Goal: Transaction & Acquisition: Purchase product/service

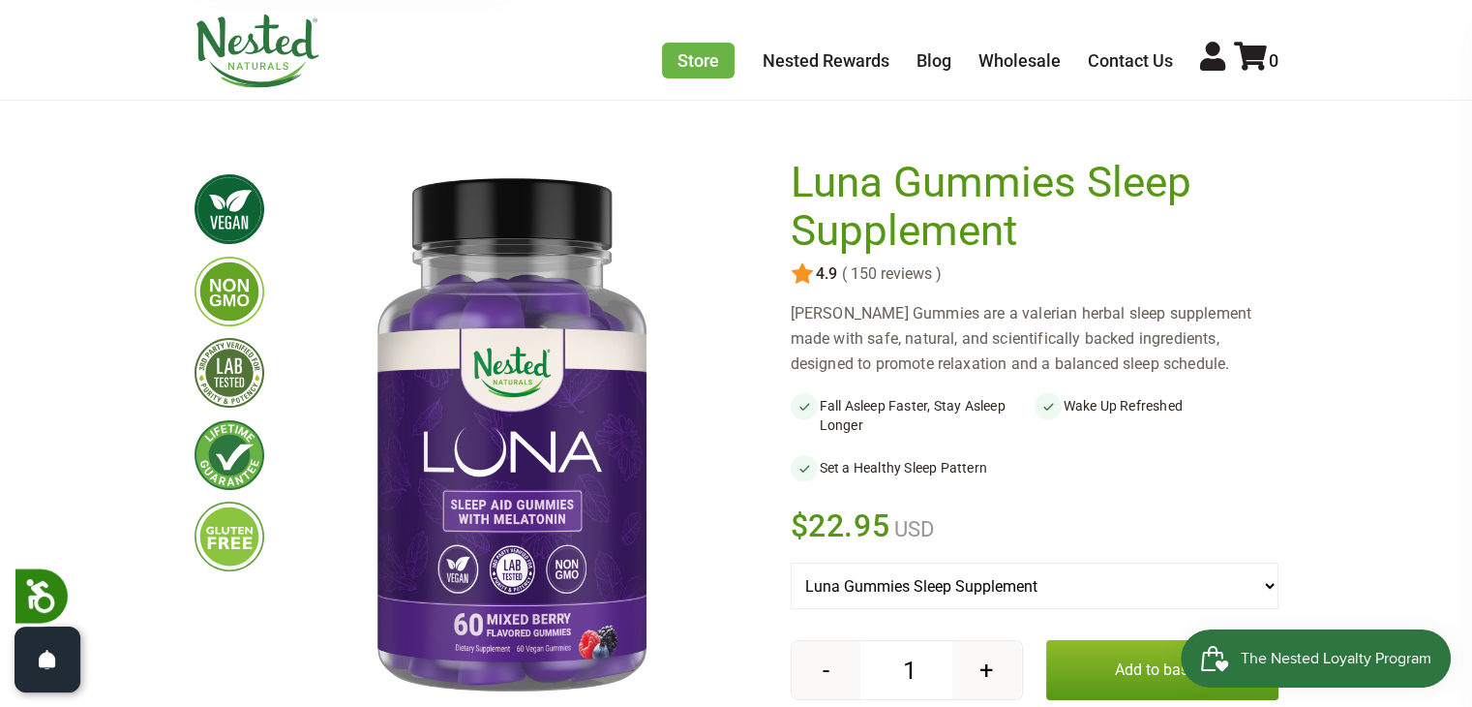
scroll to position [97, 0]
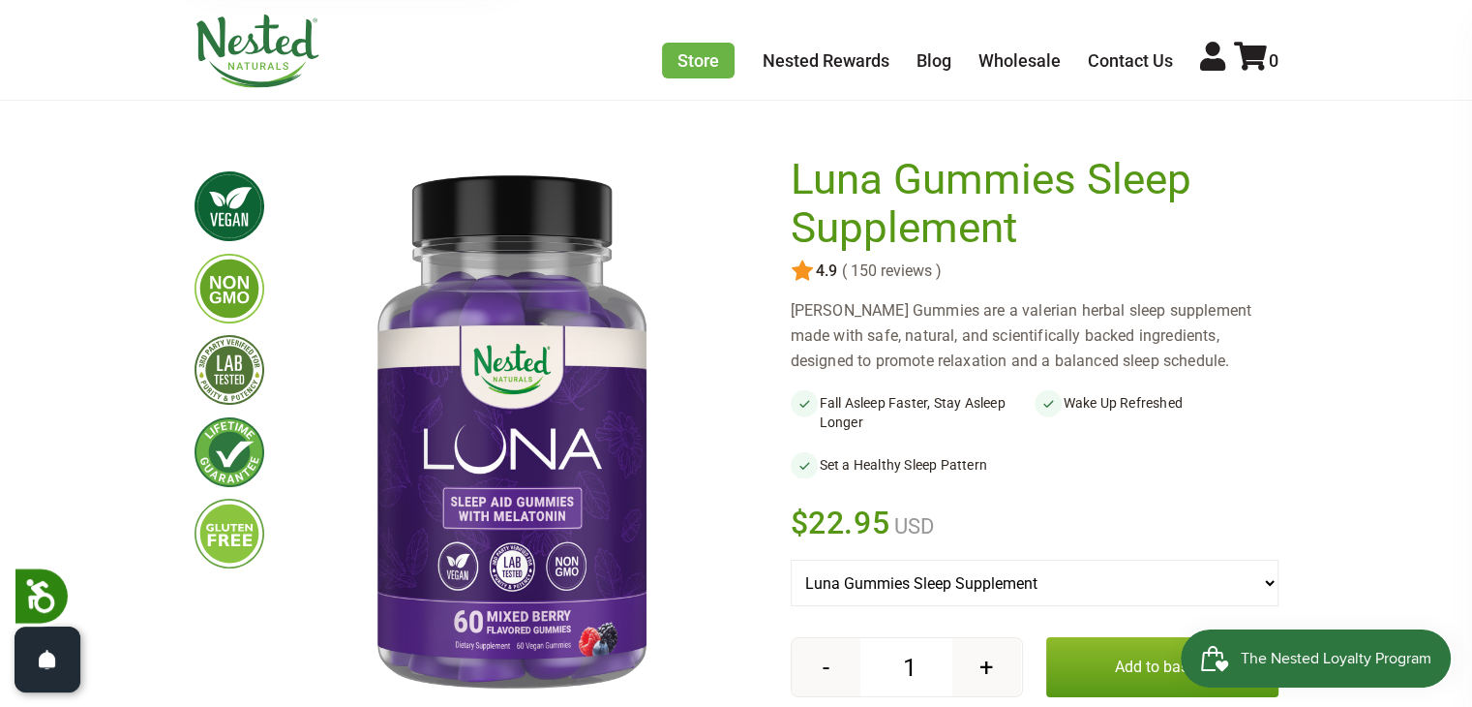
drag, startPoint x: 782, startPoint y: 302, endPoint x: 1254, endPoint y: 373, distance: 477.6
click at [1221, 365] on div "×" at bounding box center [737, 506] width 1084 height 717
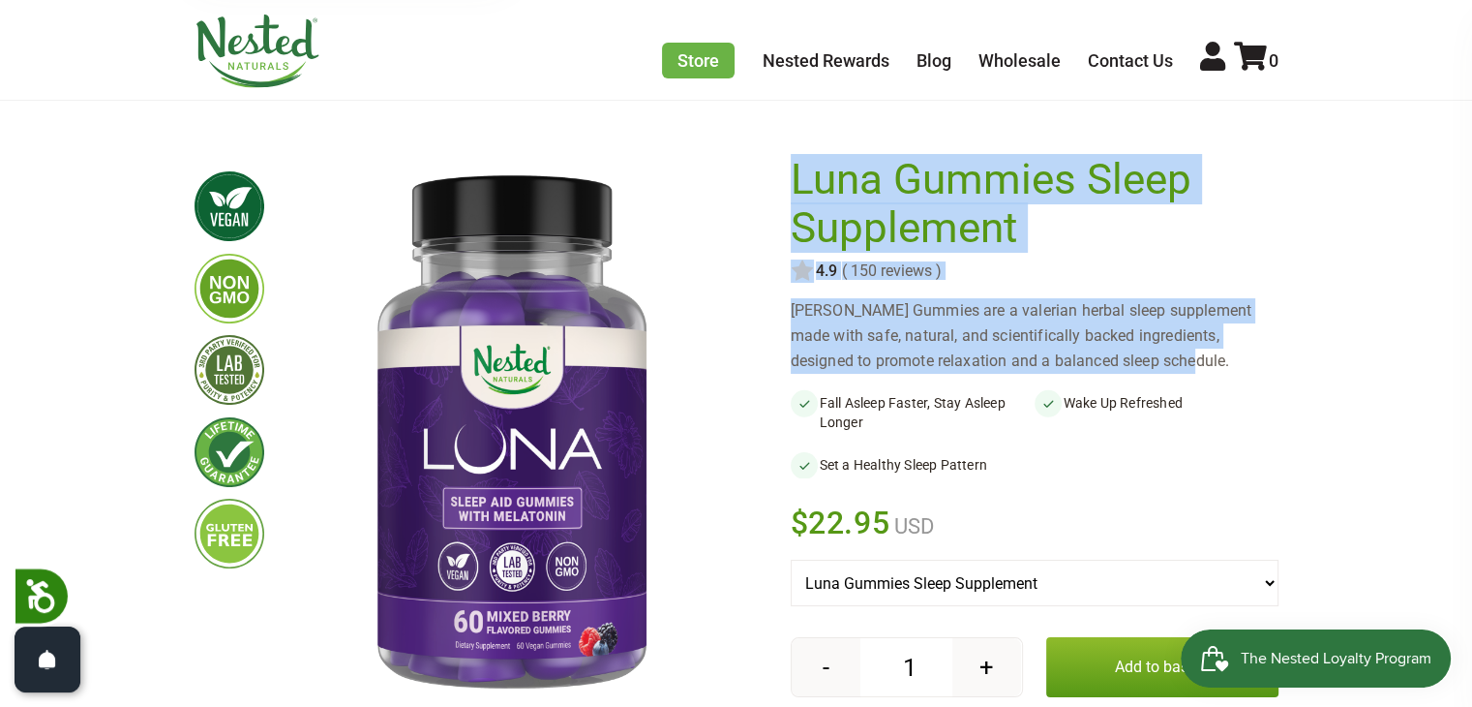
drag, startPoint x: 787, startPoint y: 314, endPoint x: 1082, endPoint y: 349, distance: 297.4
click at [1082, 349] on div "×" at bounding box center [737, 506] width 1084 height 717
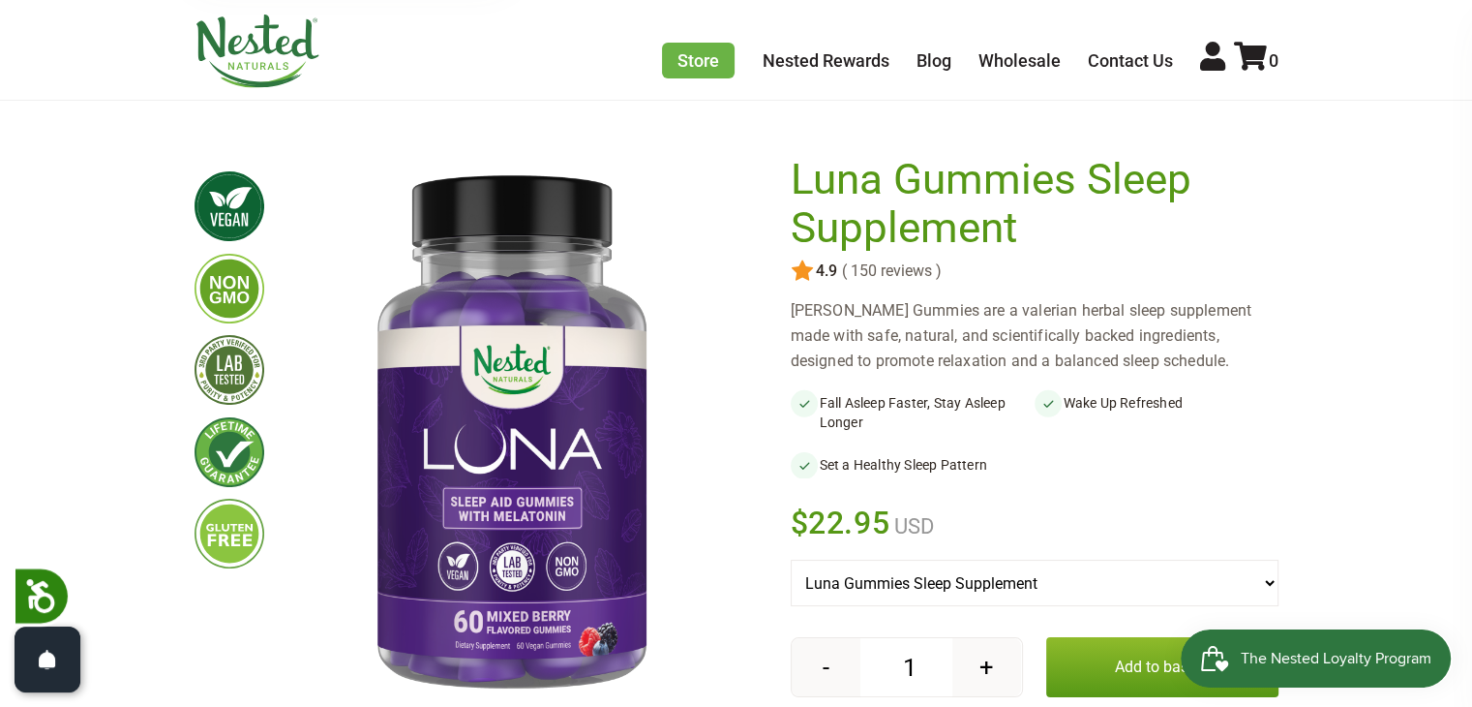
click at [1255, 369] on div "[PERSON_NAME] Gummies are a valerian herbal sleep supplement made with safe, na…" at bounding box center [1035, 335] width 488 height 75
click at [1101, 361] on div "[PERSON_NAME] Gummies are a valerian herbal sleep supplement made with safe, na…" at bounding box center [1035, 335] width 488 height 75
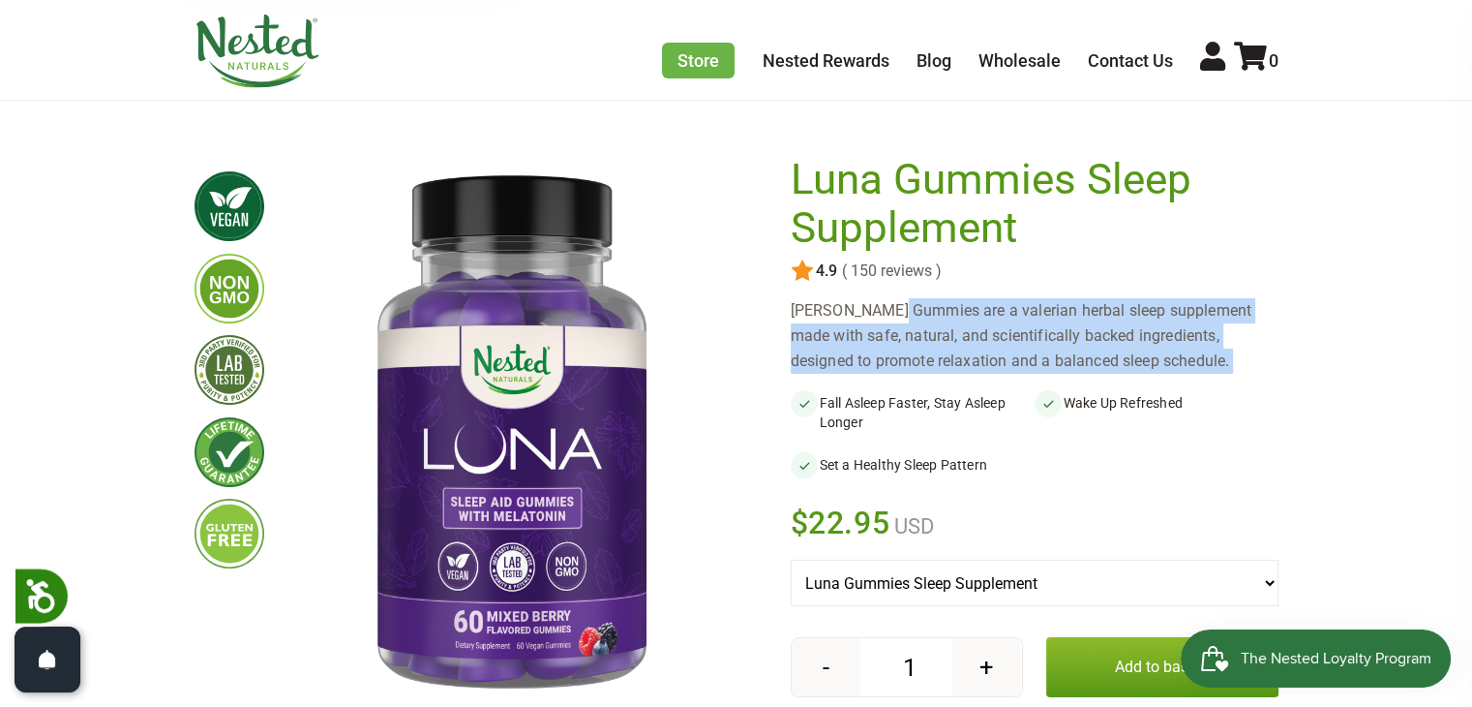
click at [1101, 361] on div "[PERSON_NAME] Gummies are a valerian herbal sleep supplement made with safe, na…" at bounding box center [1035, 335] width 488 height 75
copy div "[PERSON_NAME] Gummies are a valerian herbal sleep supplement made with safe, na…"
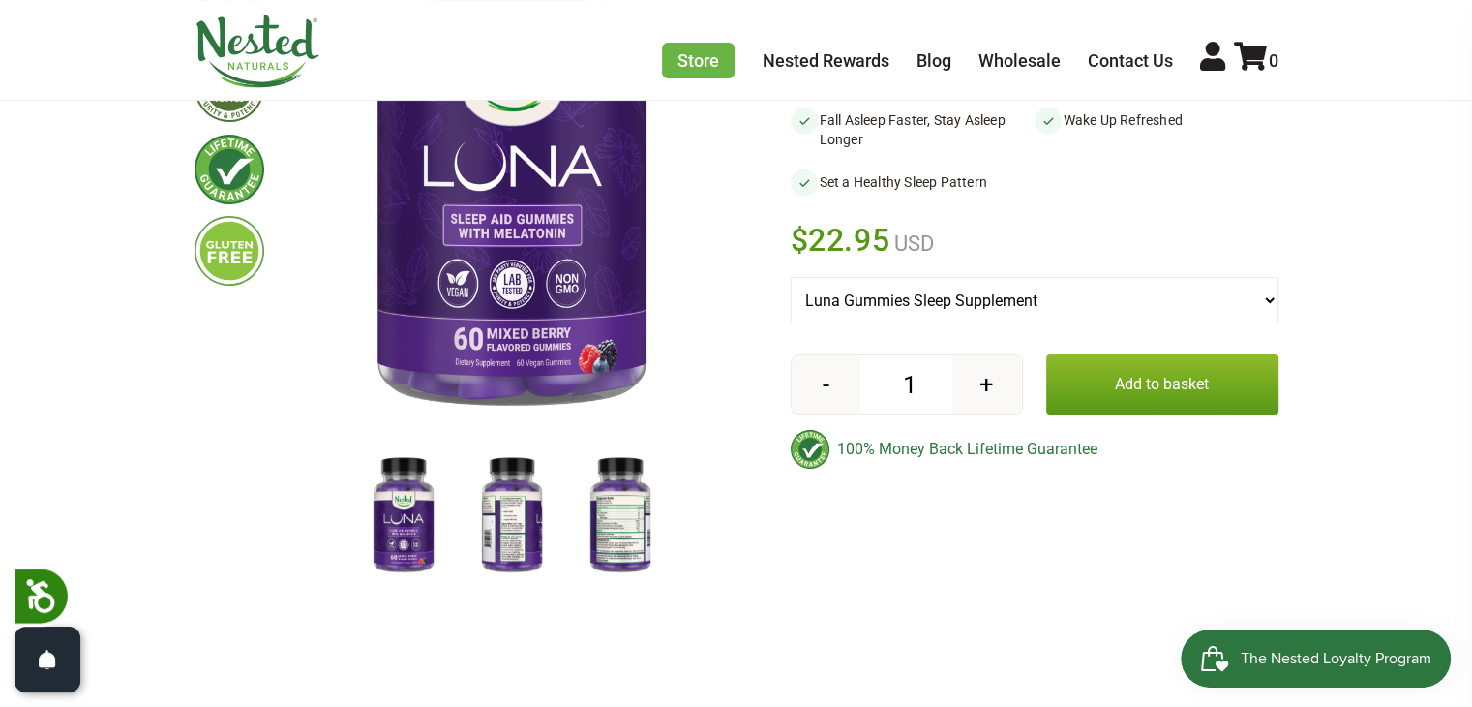
scroll to position [387, 0]
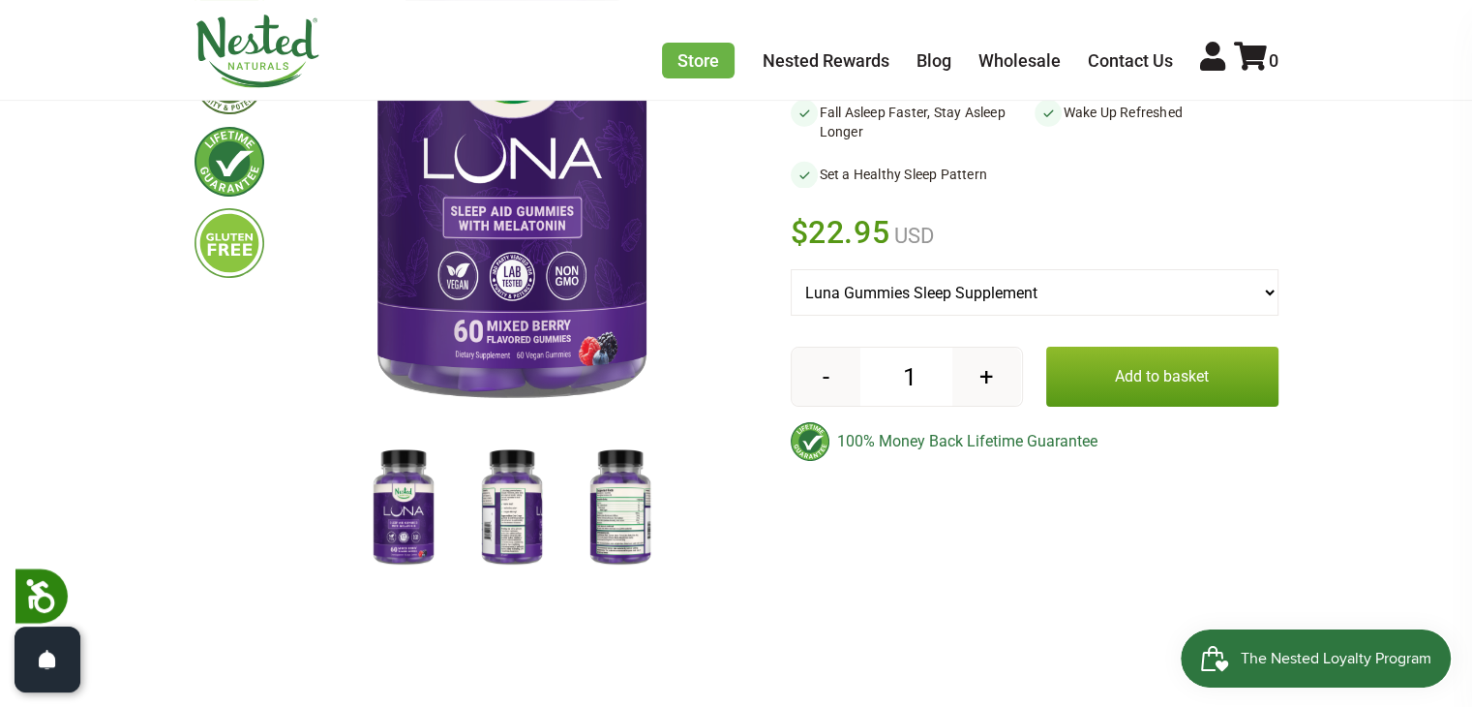
click at [538, 535] on img at bounding box center [512, 508] width 97 height 126
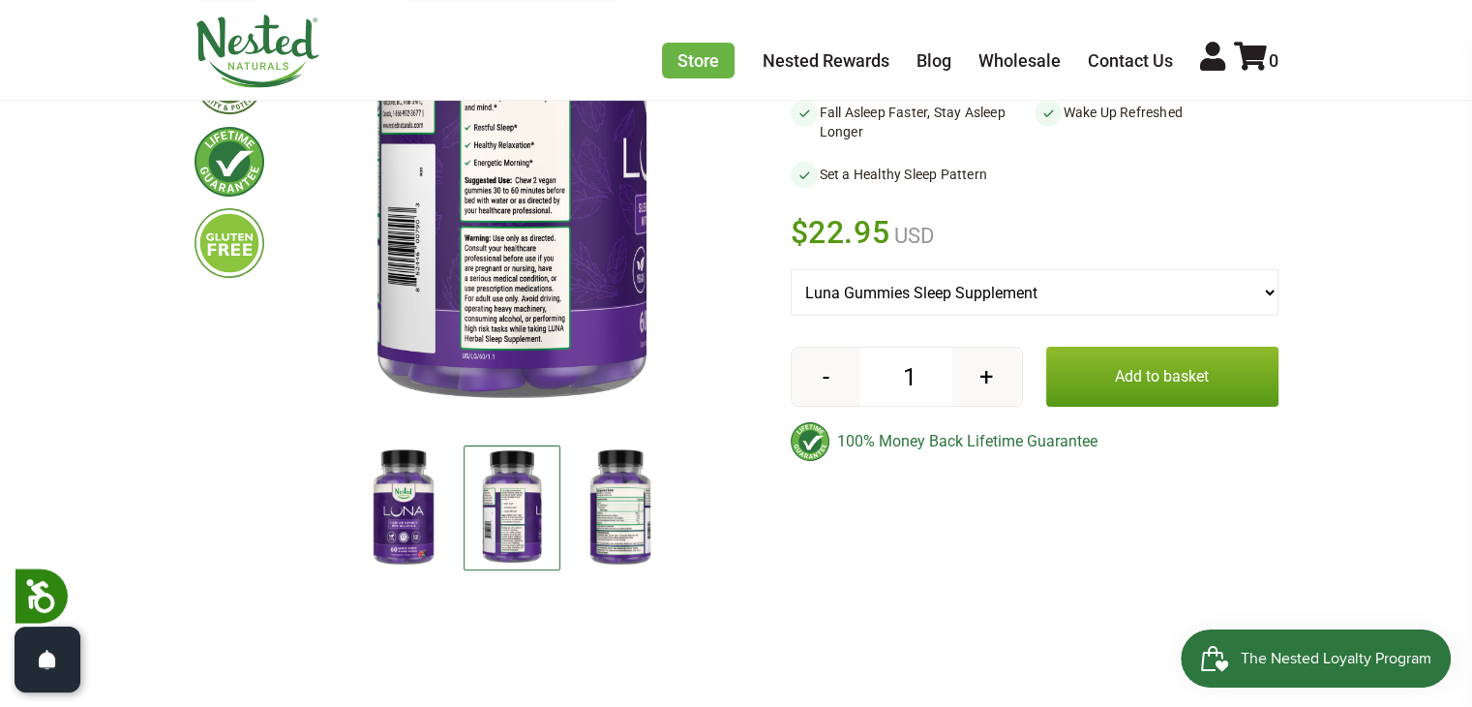
click at [655, 530] on img at bounding box center [620, 508] width 97 height 126
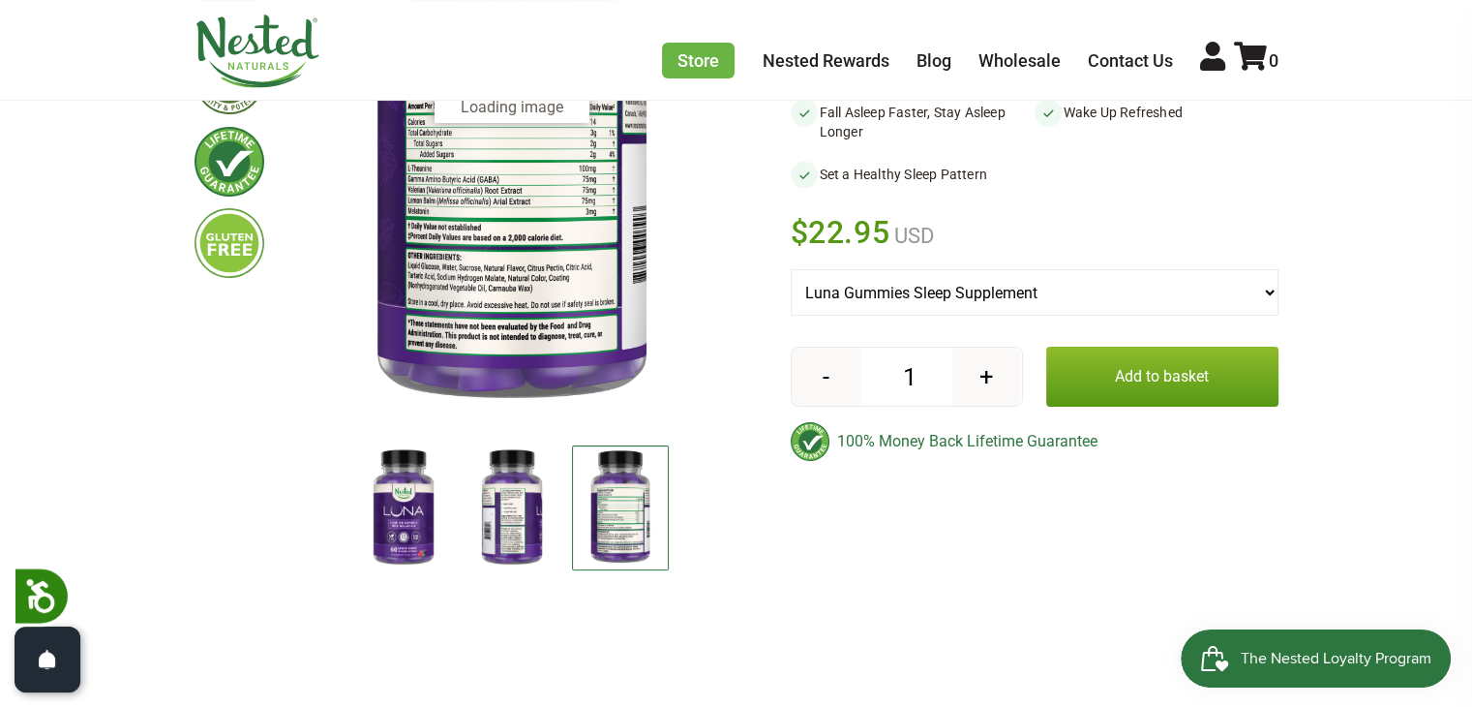
click at [595, 481] on img at bounding box center [620, 507] width 97 height 125
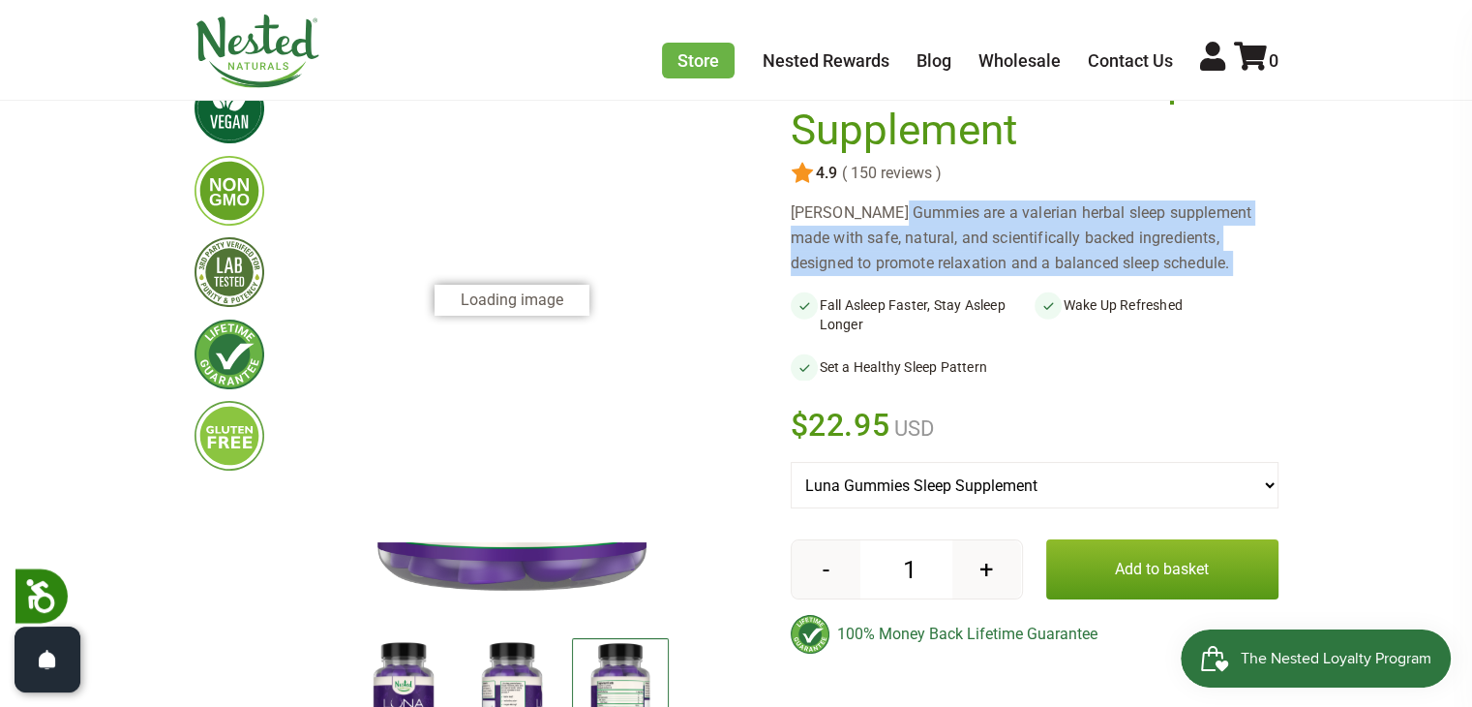
scroll to position [194, 0]
click at [647, 654] on img at bounding box center [620, 701] width 97 height 125
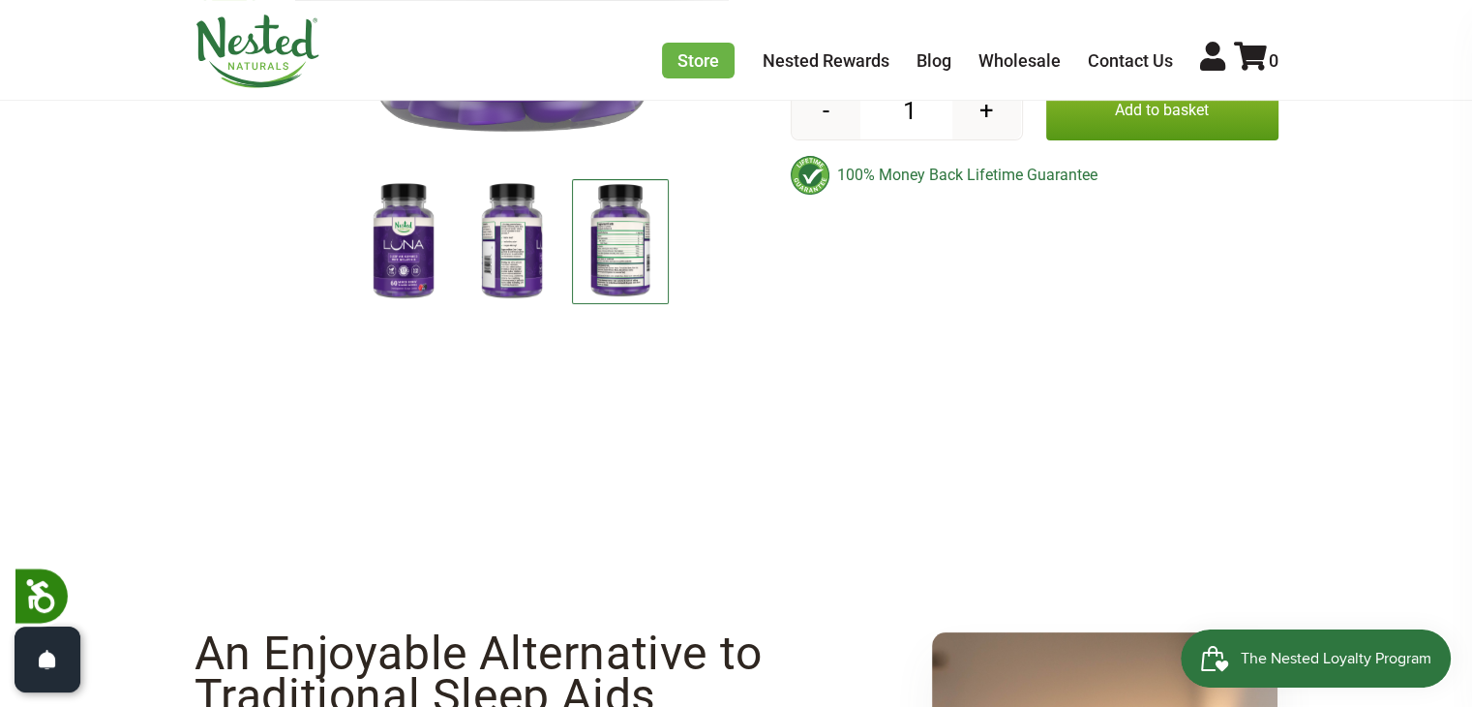
scroll to position [678, 0]
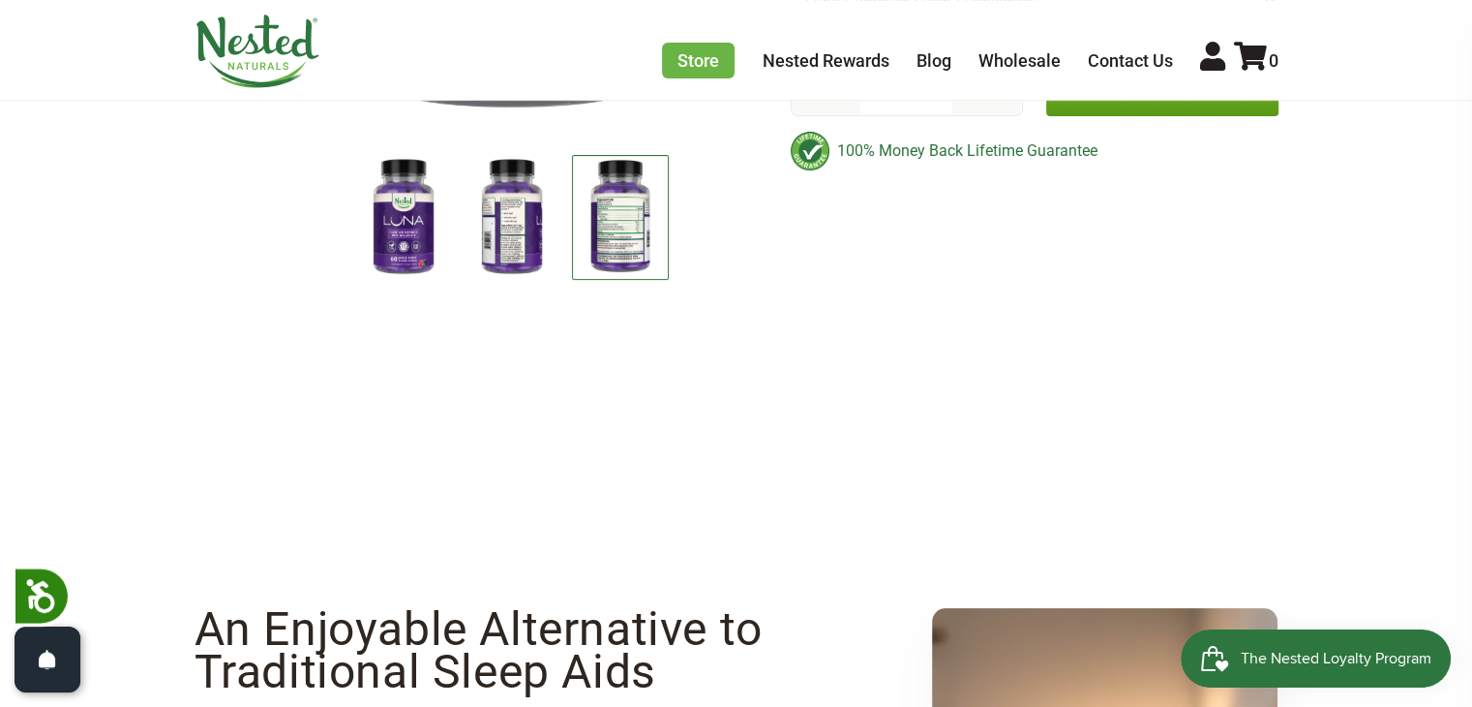
click at [612, 268] on img at bounding box center [620, 217] width 97 height 125
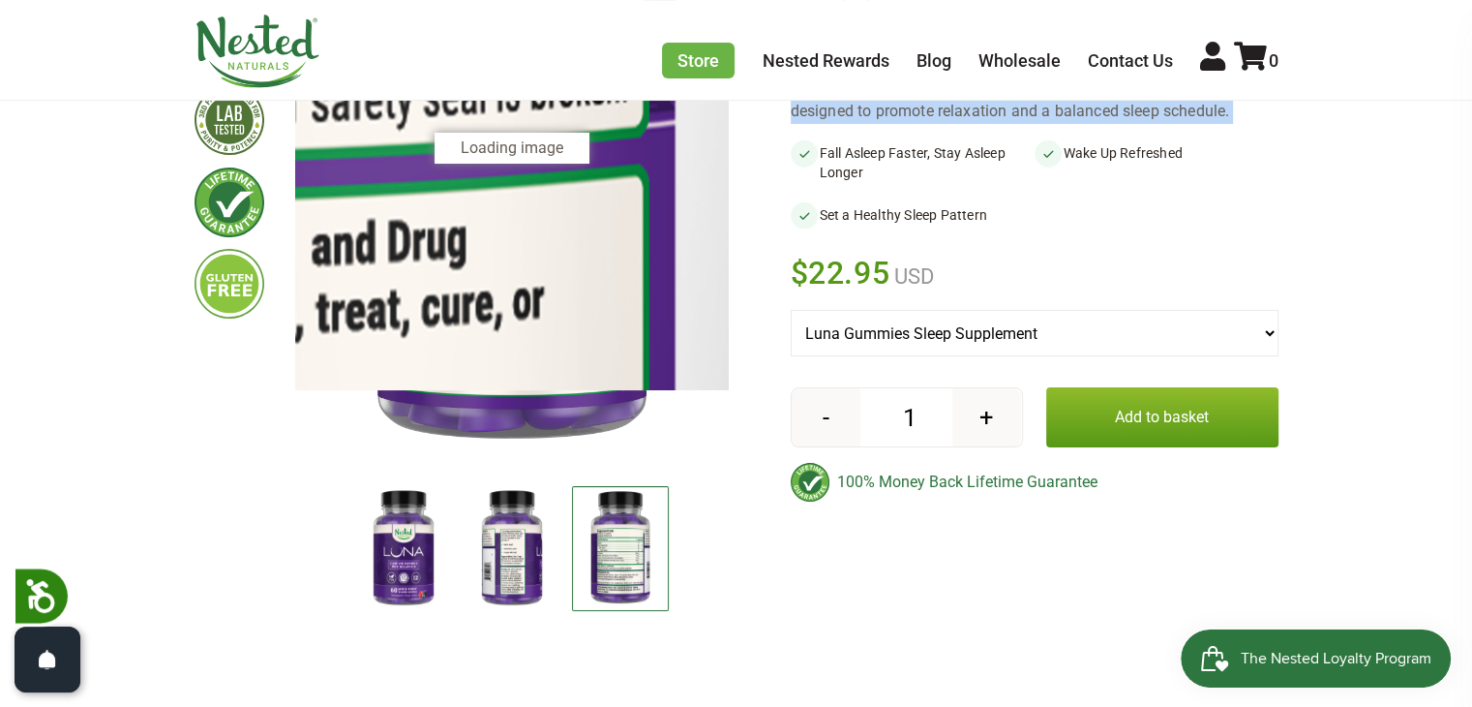
scroll to position [194, 0]
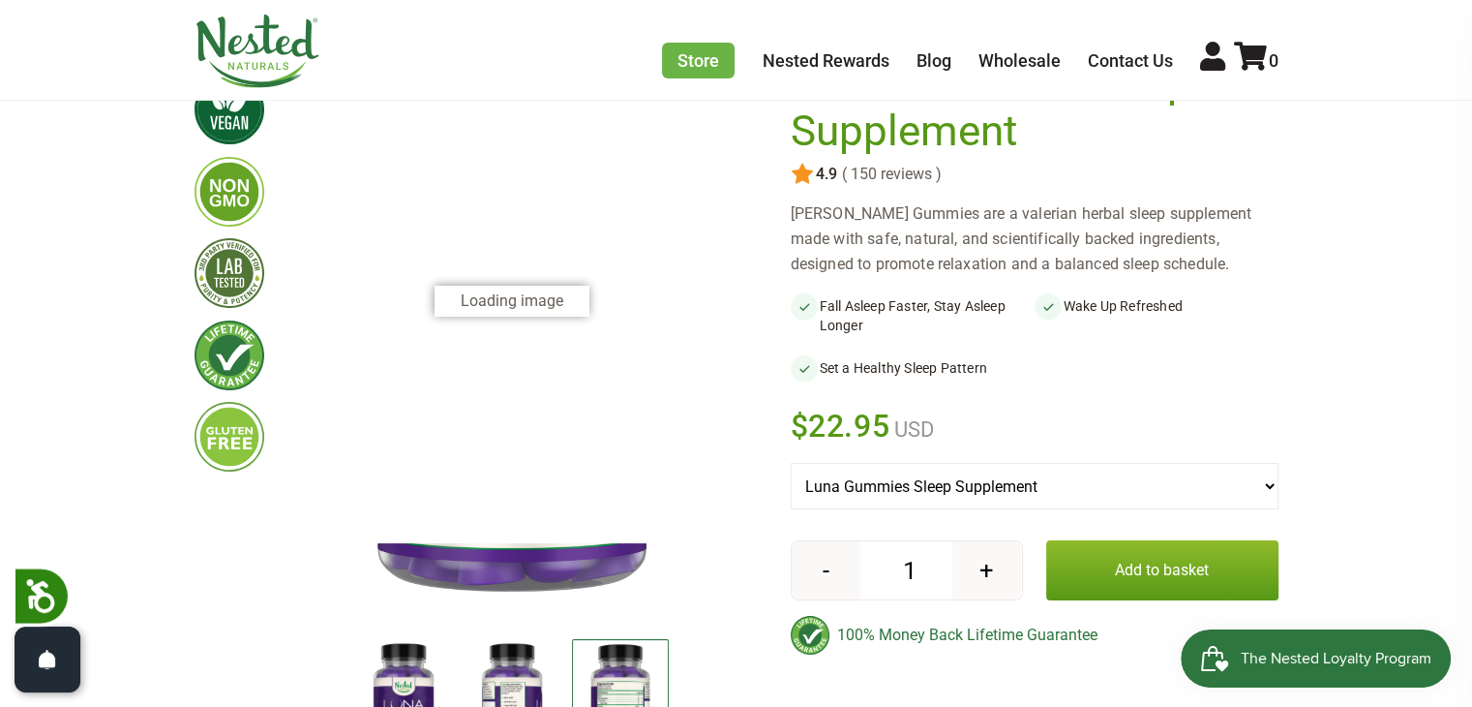
click at [523, 249] on div at bounding box center [512, 301] width 434 height 484
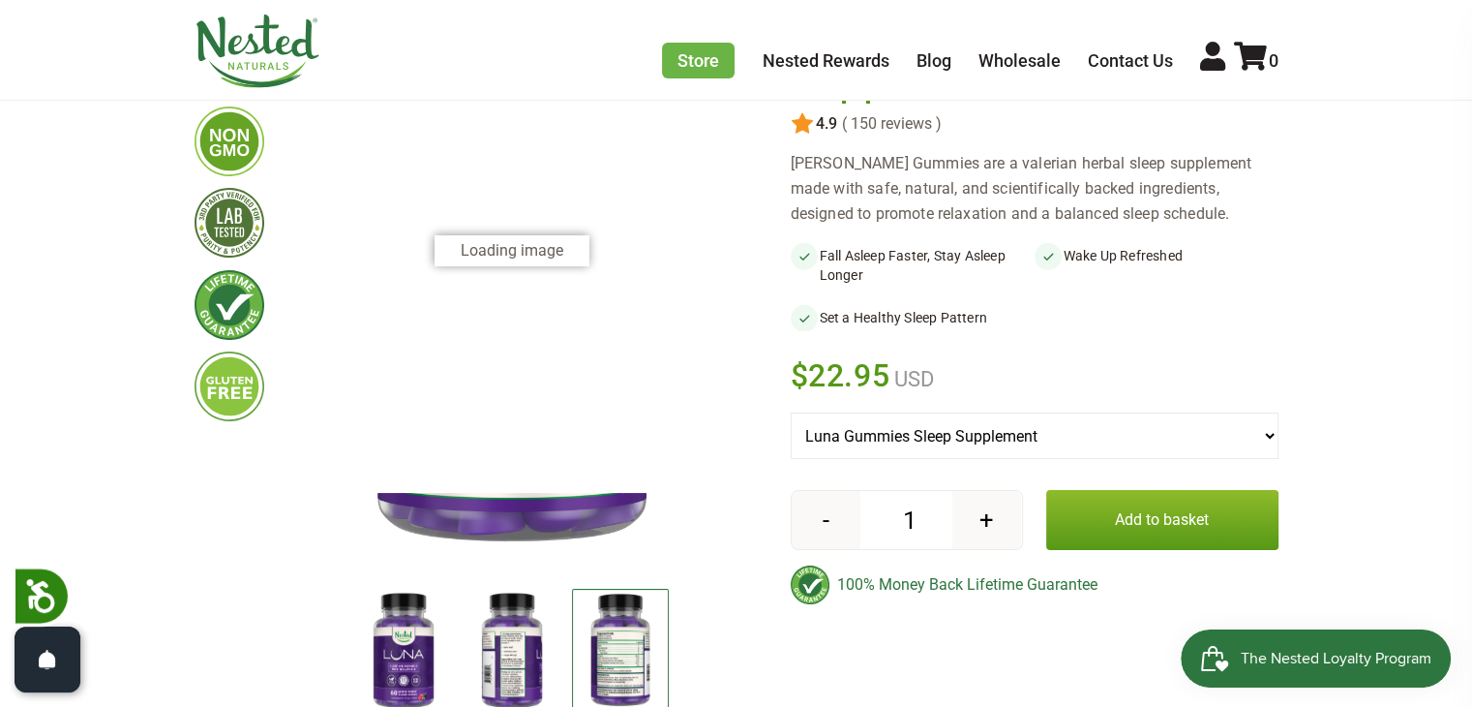
scroll to position [290, 0]
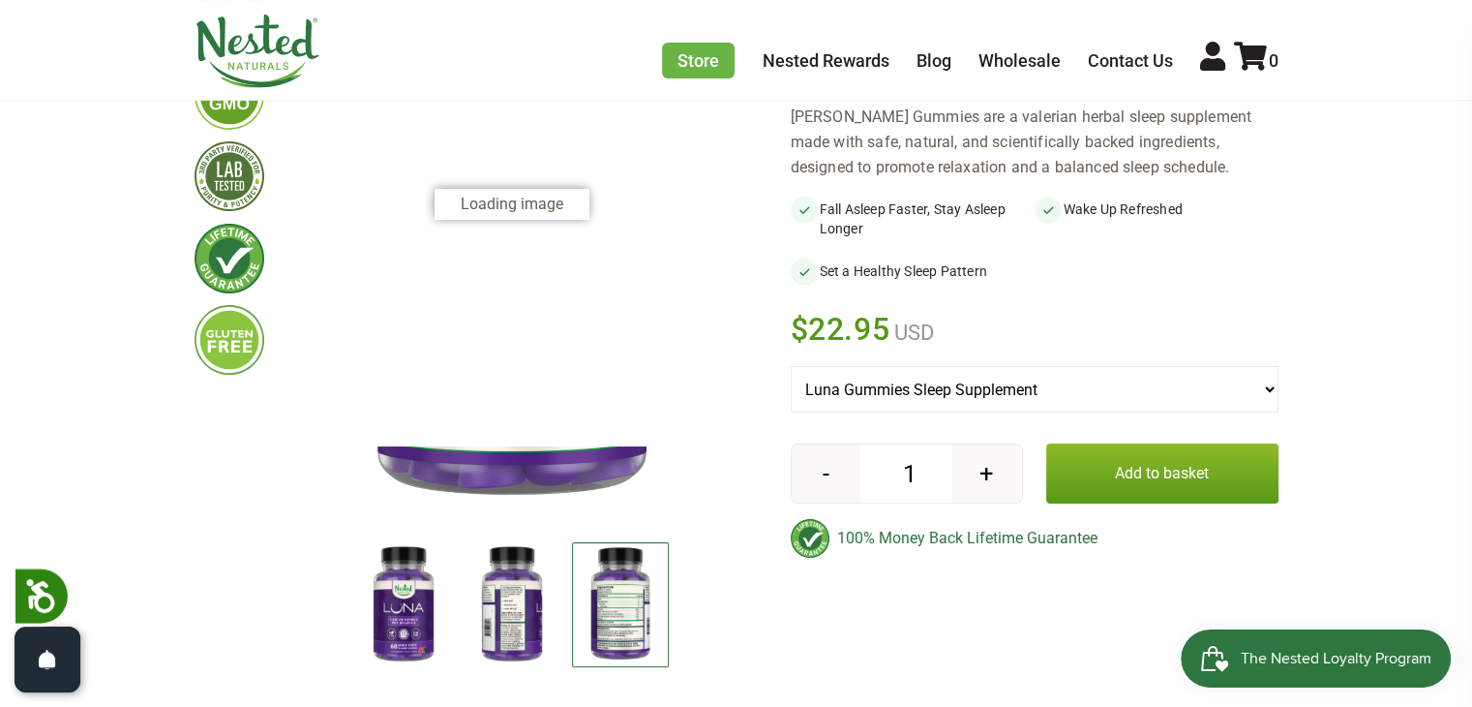
click at [504, 640] on img at bounding box center [512, 605] width 97 height 126
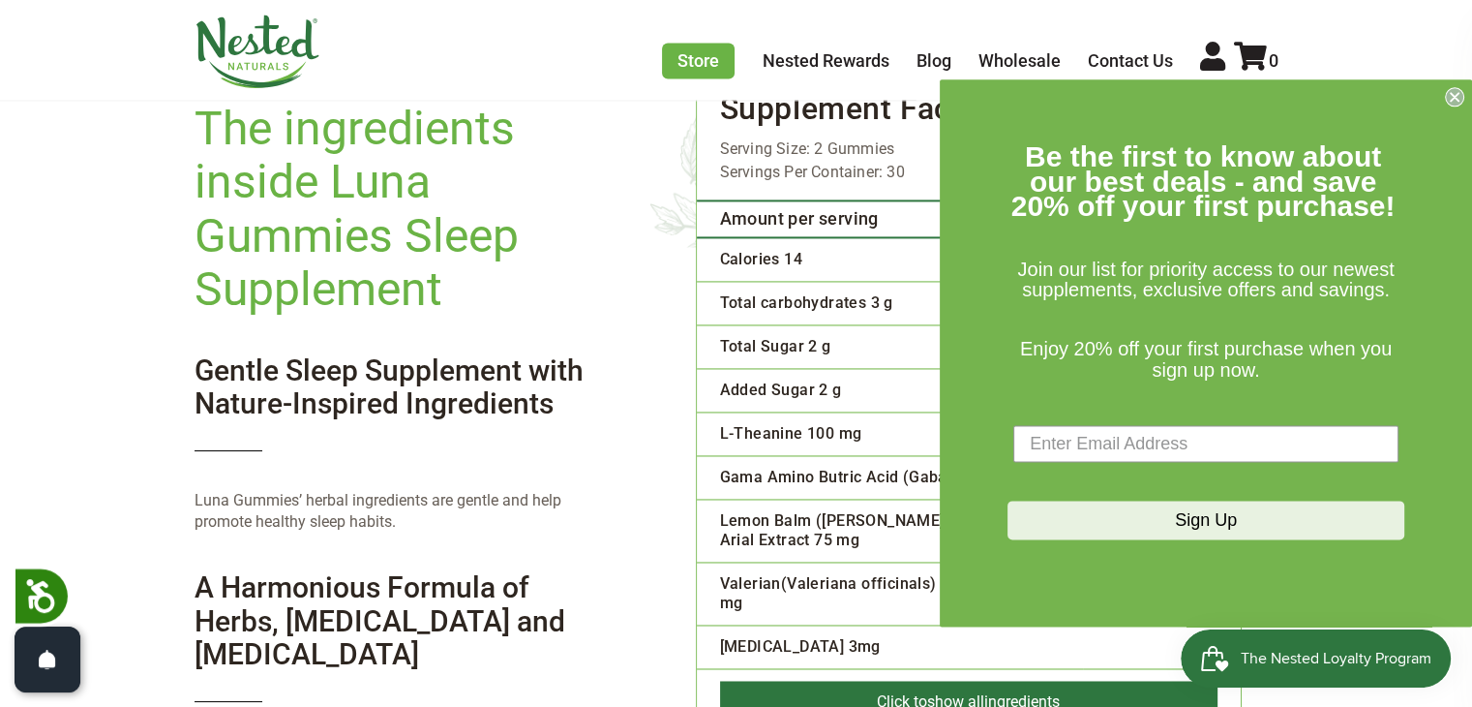
scroll to position [2807, 0]
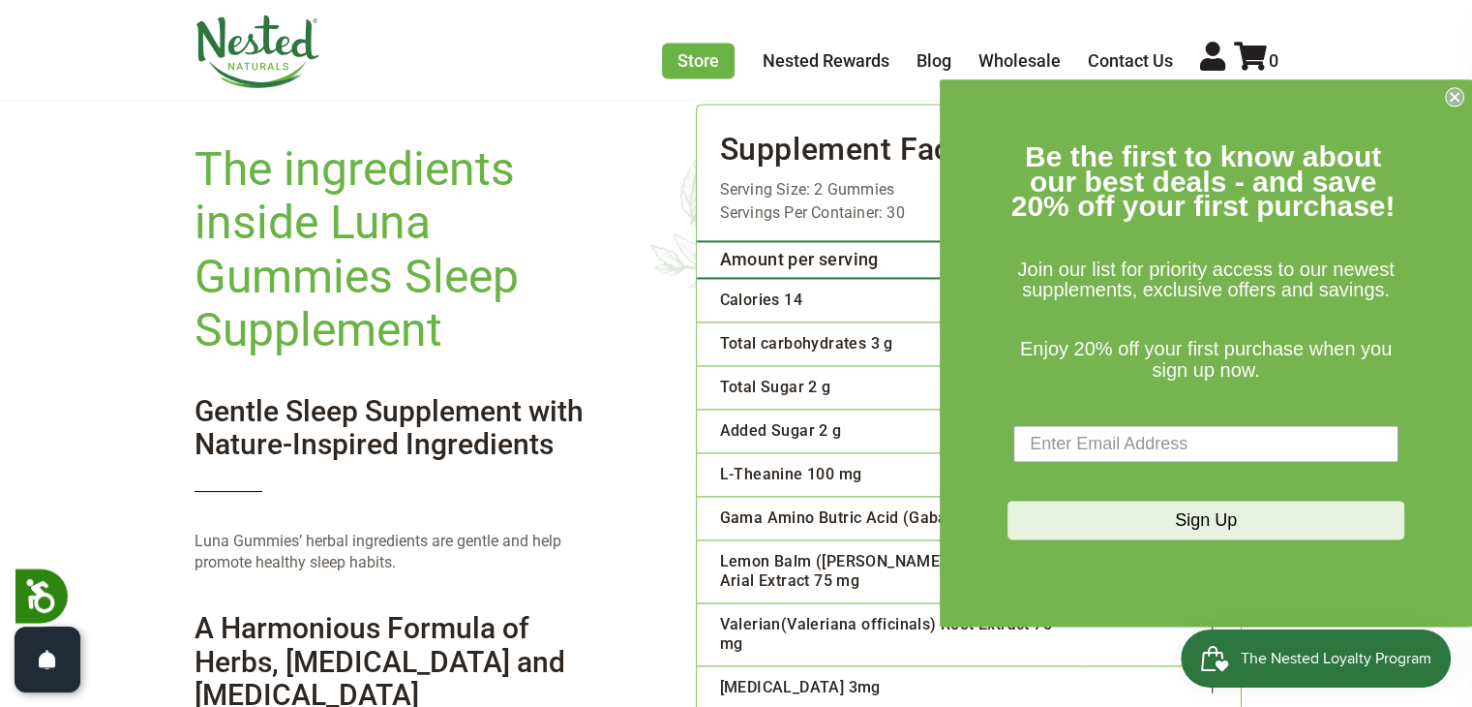
click at [1452, 101] on circle "Close dialog" at bounding box center [1455, 97] width 18 height 18
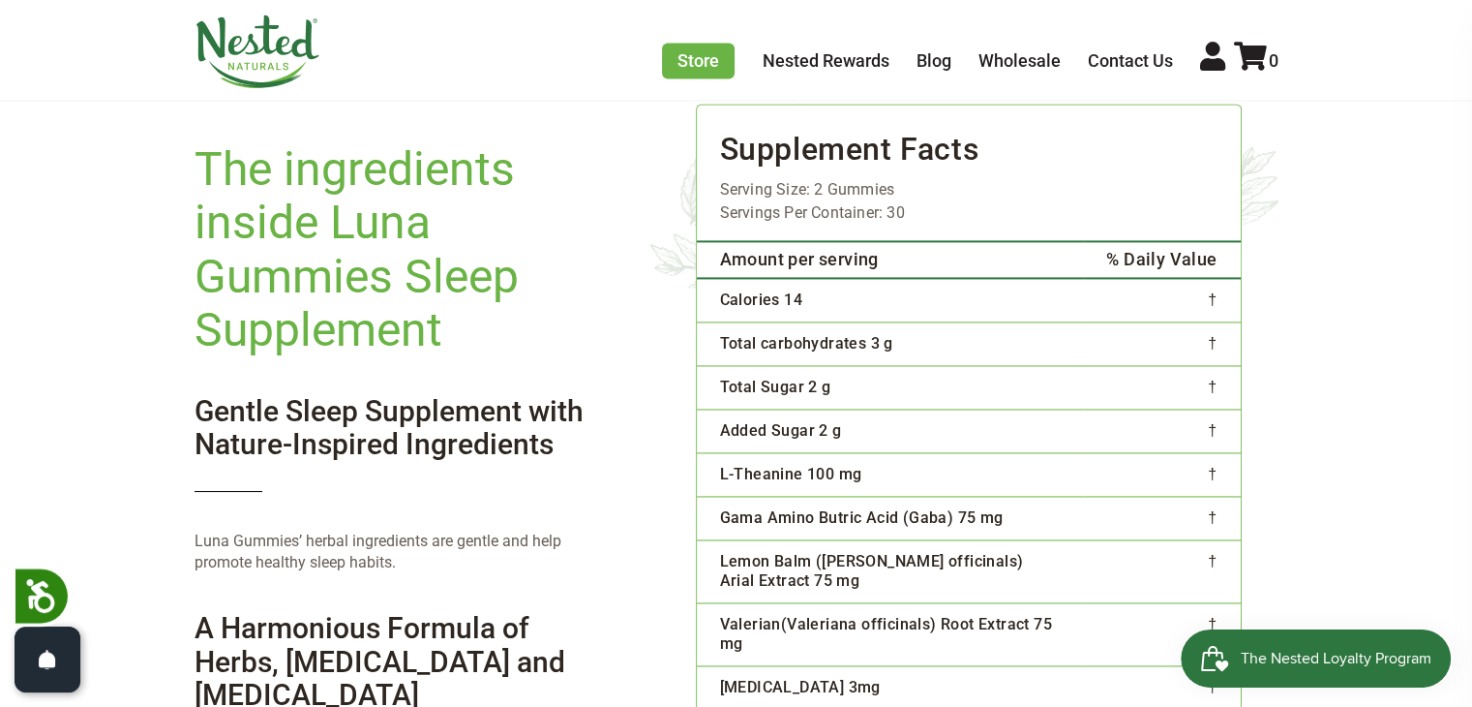
scroll to position [2846, 0]
